Goal: Information Seeking & Learning: Find contact information

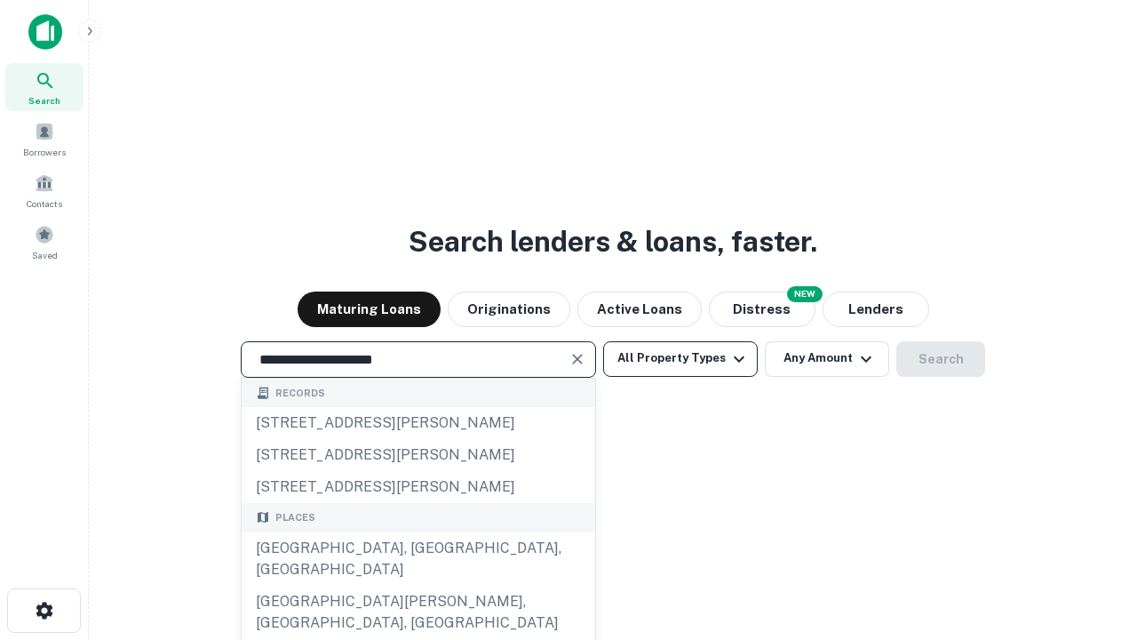
type input "**********"
click at [680, 358] on button "All Property Types" at bounding box center [680, 359] width 155 height 36
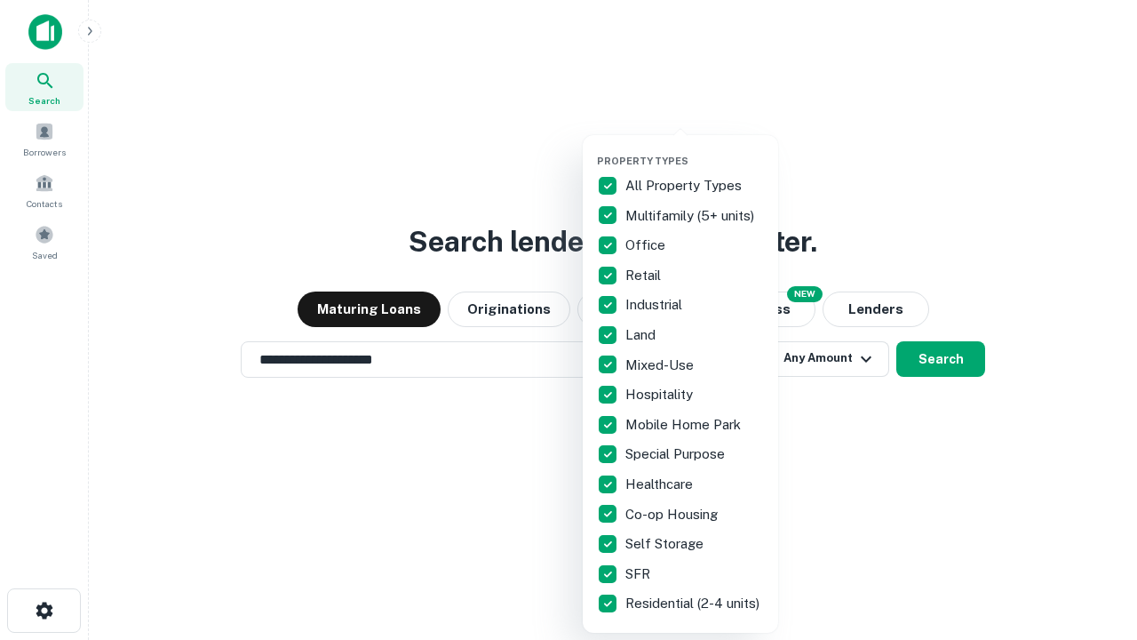
click at [695, 149] on button "button" at bounding box center [694, 149] width 195 height 1
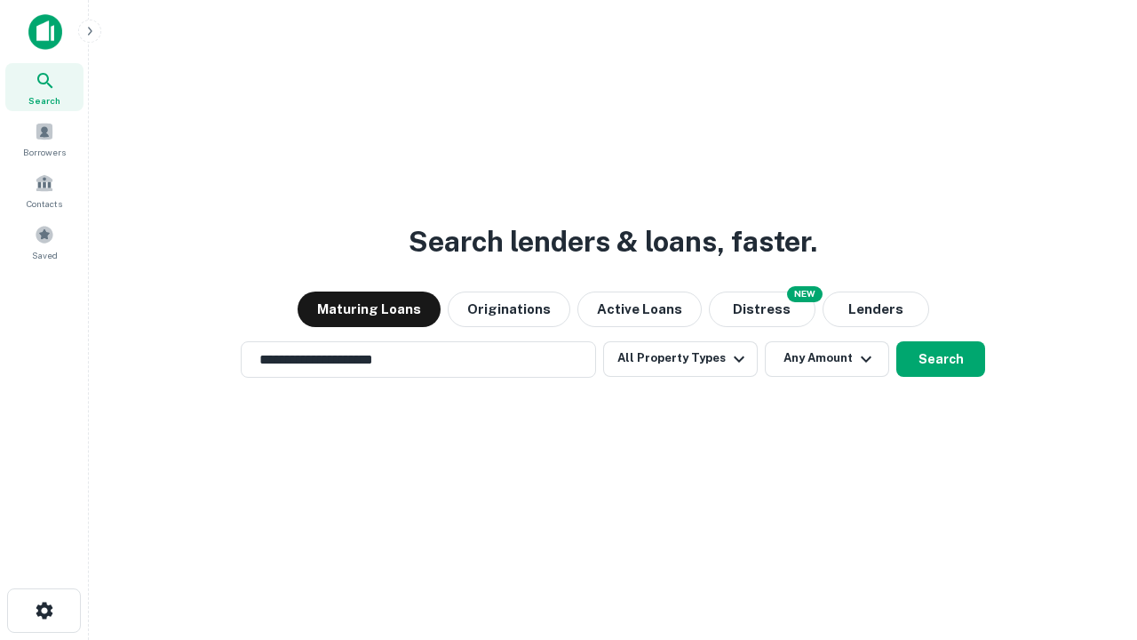
scroll to position [28, 0]
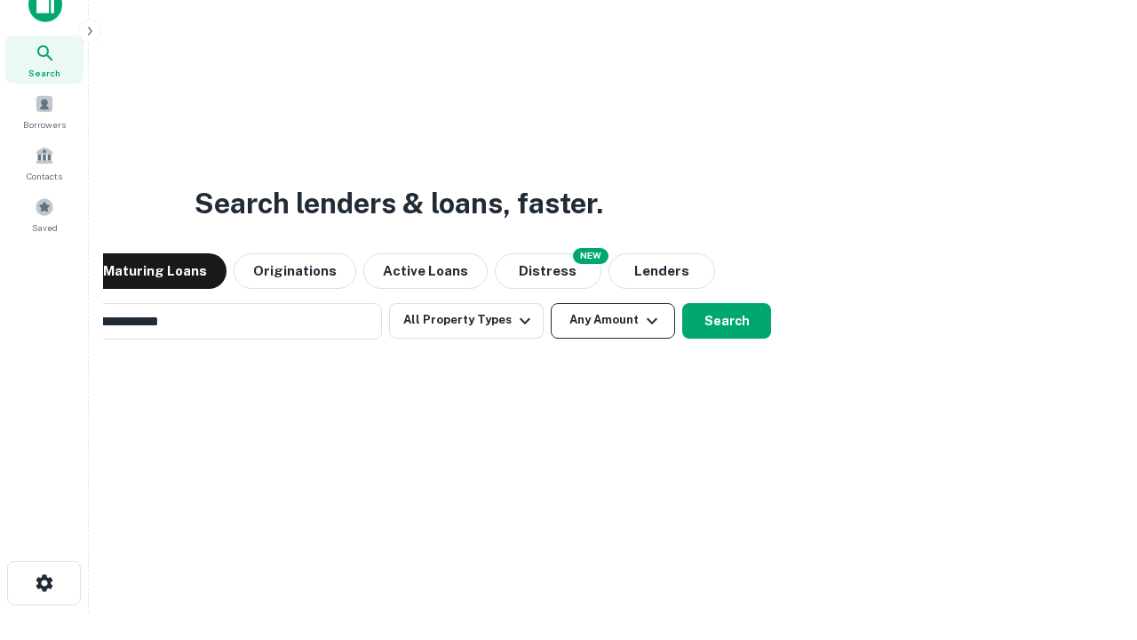
click at [551, 303] on button "Any Amount" at bounding box center [613, 321] width 124 height 36
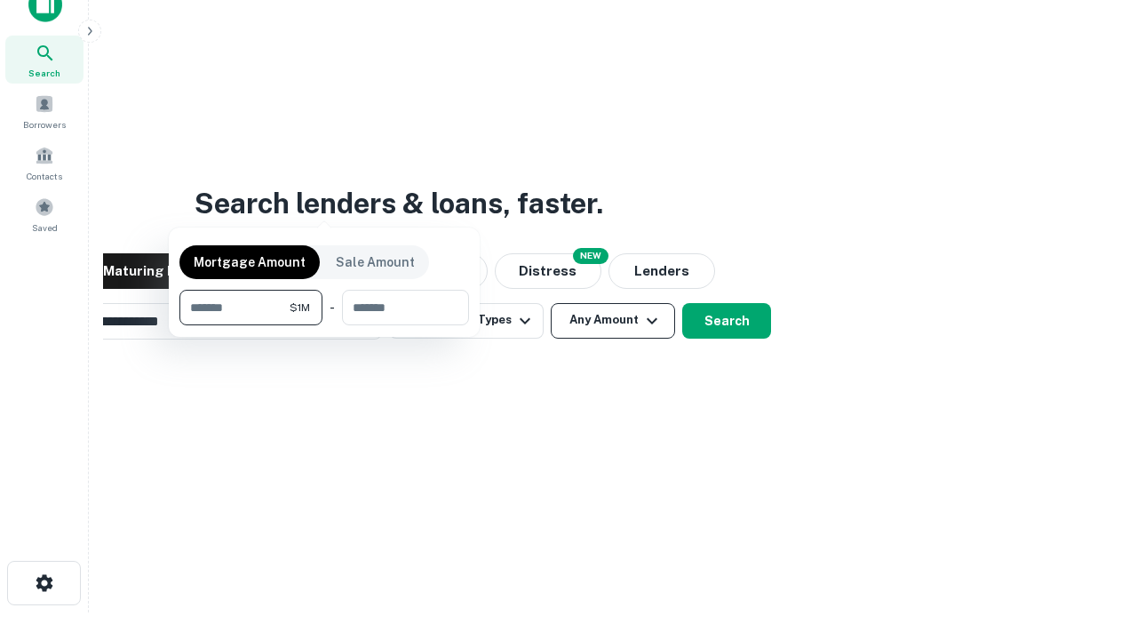
scroll to position [28, 0]
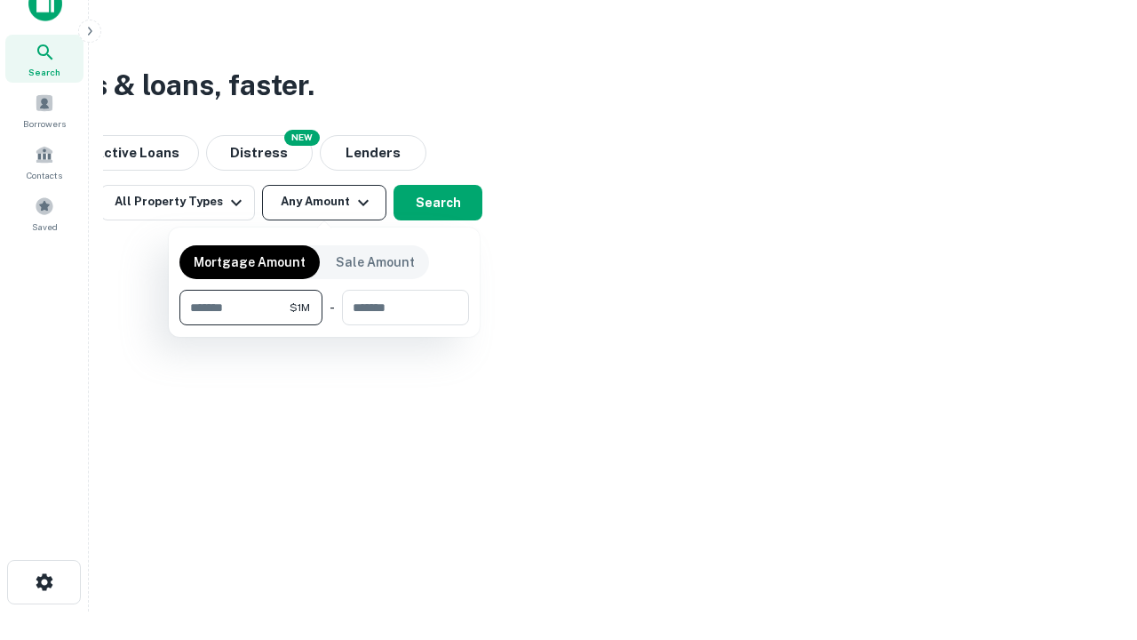
type input "*******"
click at [324, 325] on button "button" at bounding box center [324, 325] width 290 height 1
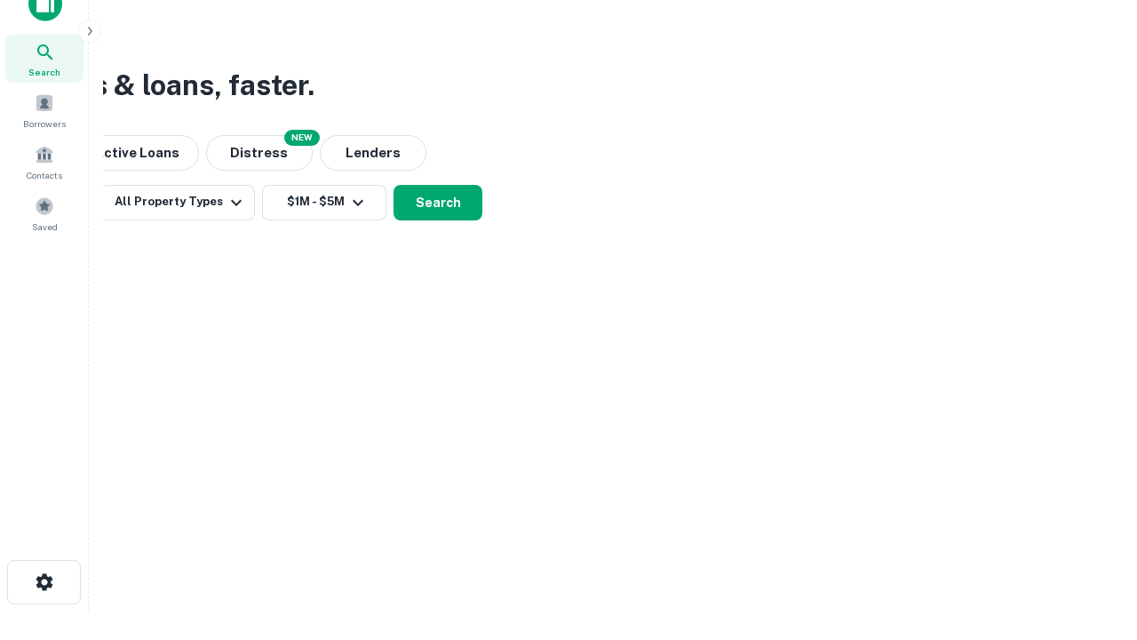
scroll to position [28, 0]
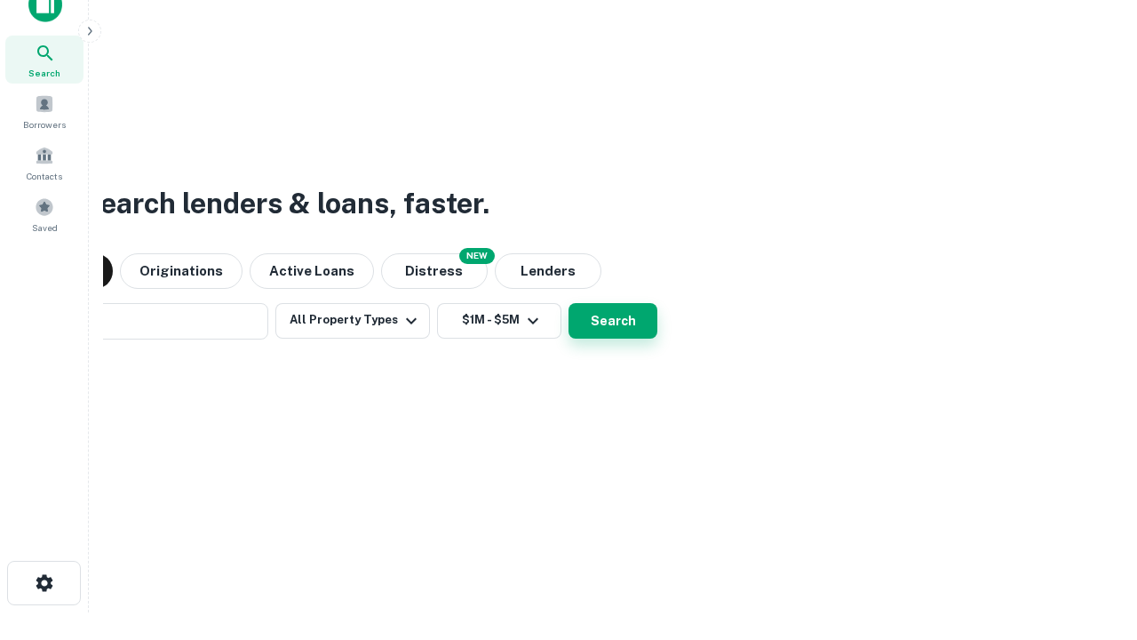
click at [569, 303] on button "Search" at bounding box center [613, 321] width 89 height 36
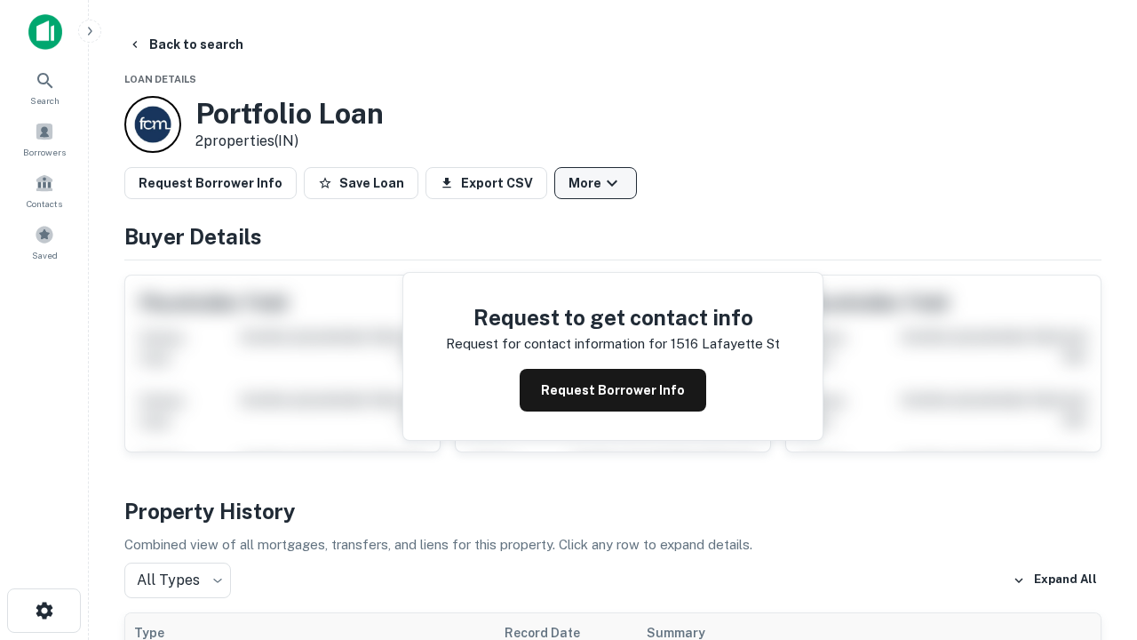
click at [595, 183] on button "More" at bounding box center [595, 183] width 83 height 32
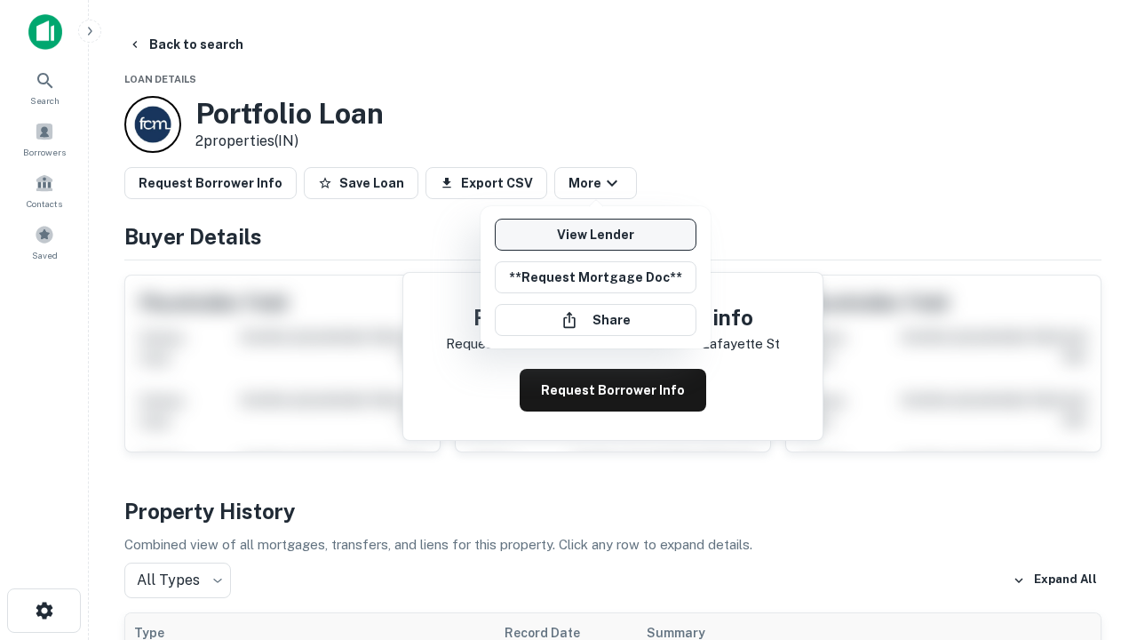
click at [595, 235] on link "View Lender" at bounding box center [596, 235] width 202 height 32
